Goal: Transaction & Acquisition: Purchase product/service

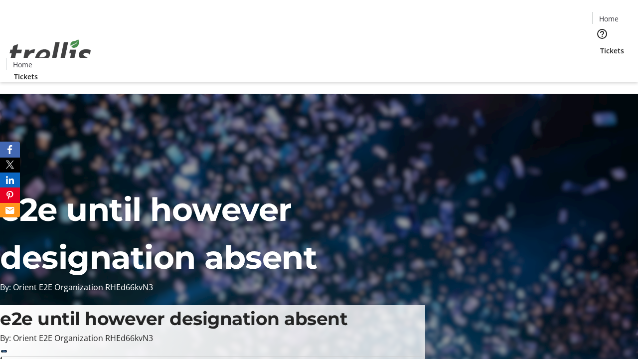
click at [600, 45] on span "Tickets" at bounding box center [612, 50] width 24 height 10
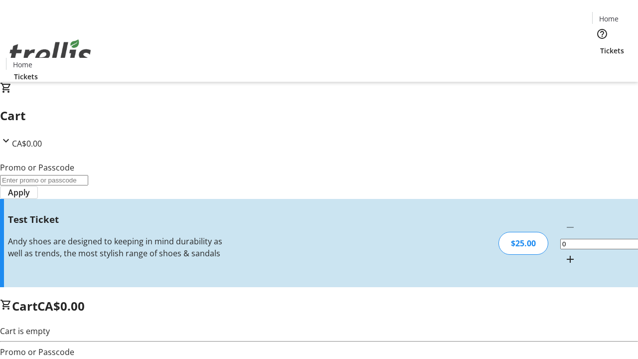
click at [564, 253] on mat-icon "Increment by one" at bounding box center [570, 259] width 12 height 12
type input "1"
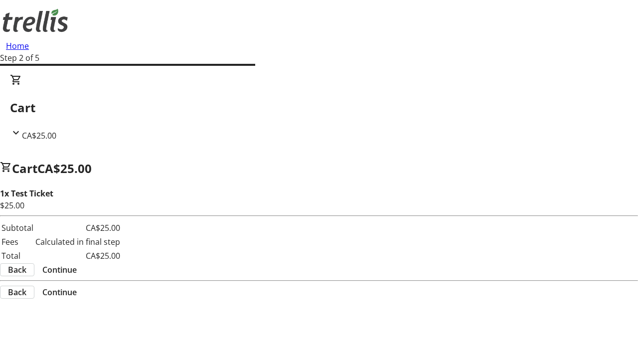
click at [77, 264] on span "Continue" at bounding box center [59, 270] width 34 height 12
